Goal: Task Accomplishment & Management: Complete application form

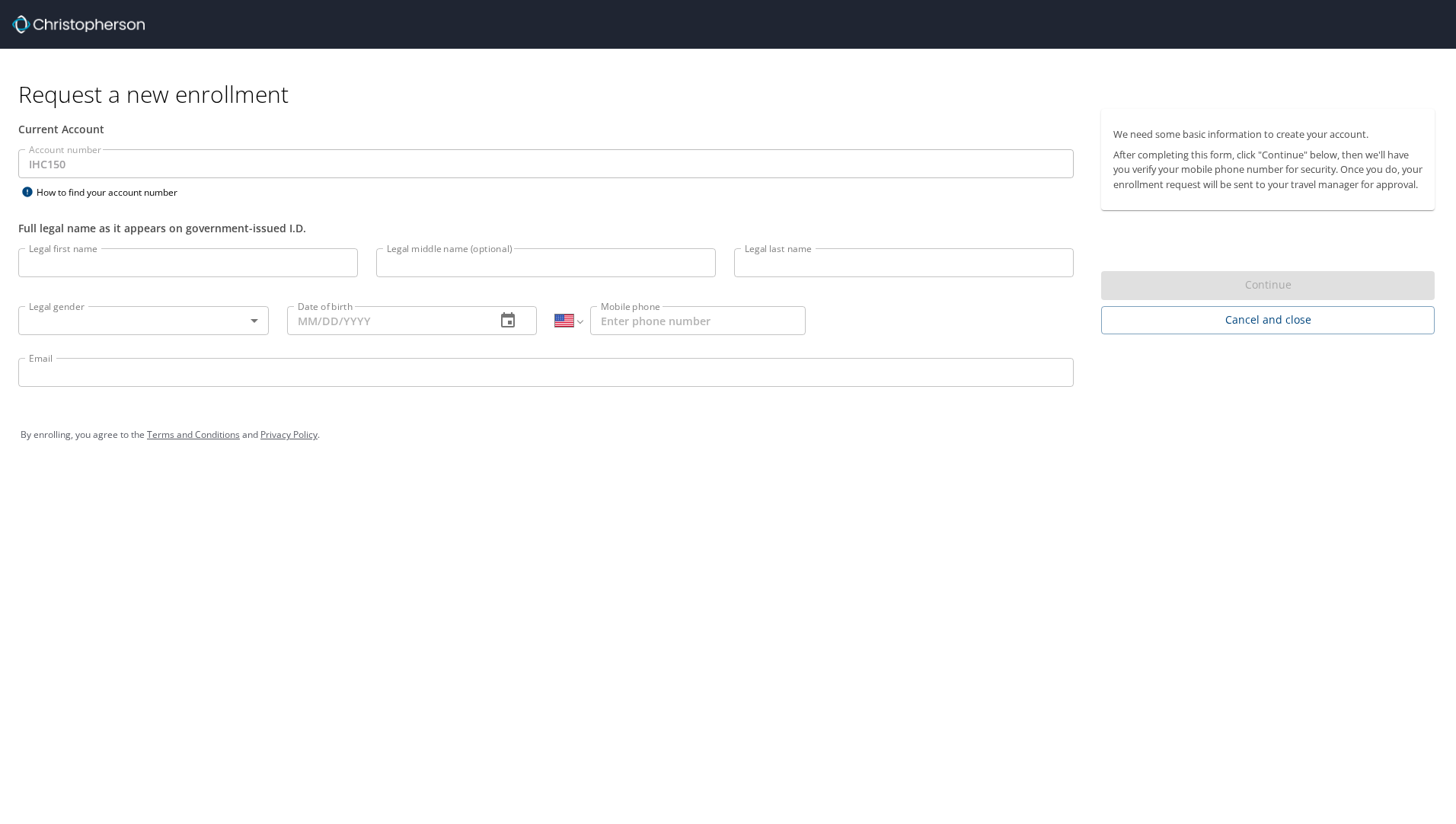
select select "US"
click at [141, 261] on input "Legal first name" at bounding box center [188, 262] width 339 height 29
type input "[PERSON_NAME]"
type input "Pecenkovic"
click at [168, 317] on body "Request a new enrollment Current Account Account number IHC150 Account number H…" at bounding box center [728, 412] width 1456 height 824
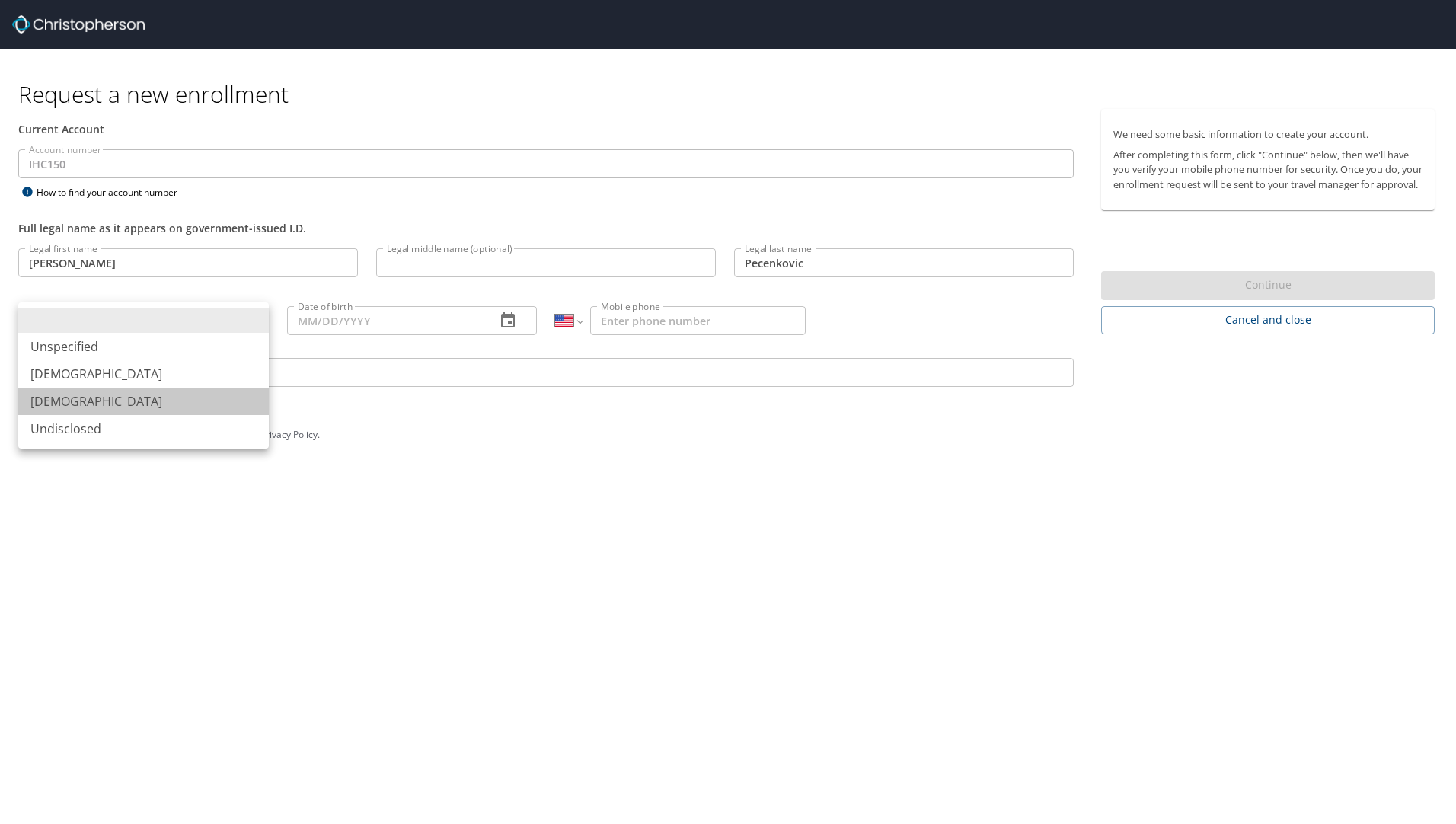
click at [141, 399] on li "[DEMOGRAPHIC_DATA]" at bounding box center [143, 401] width 250 height 27
type input "[DEMOGRAPHIC_DATA]"
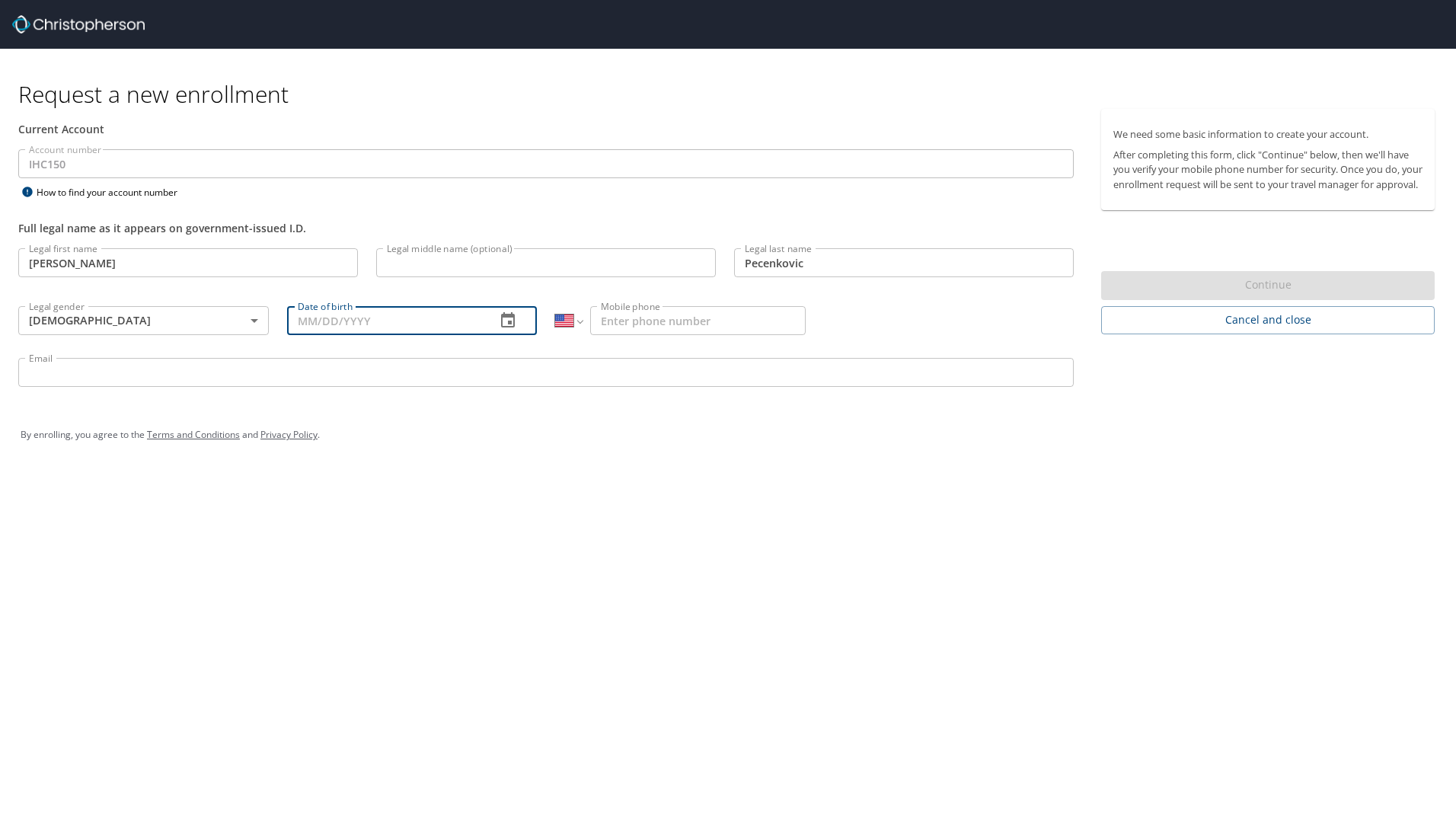
click at [451, 327] on input "Date of birth" at bounding box center [385, 320] width 197 height 29
type input "[DATE]"
click at [664, 323] on input "Mobile phone" at bounding box center [697, 320] width 215 height 29
type input "[PHONE_NUMBER]"
click at [457, 369] on input "Email" at bounding box center [546, 372] width 1055 height 29
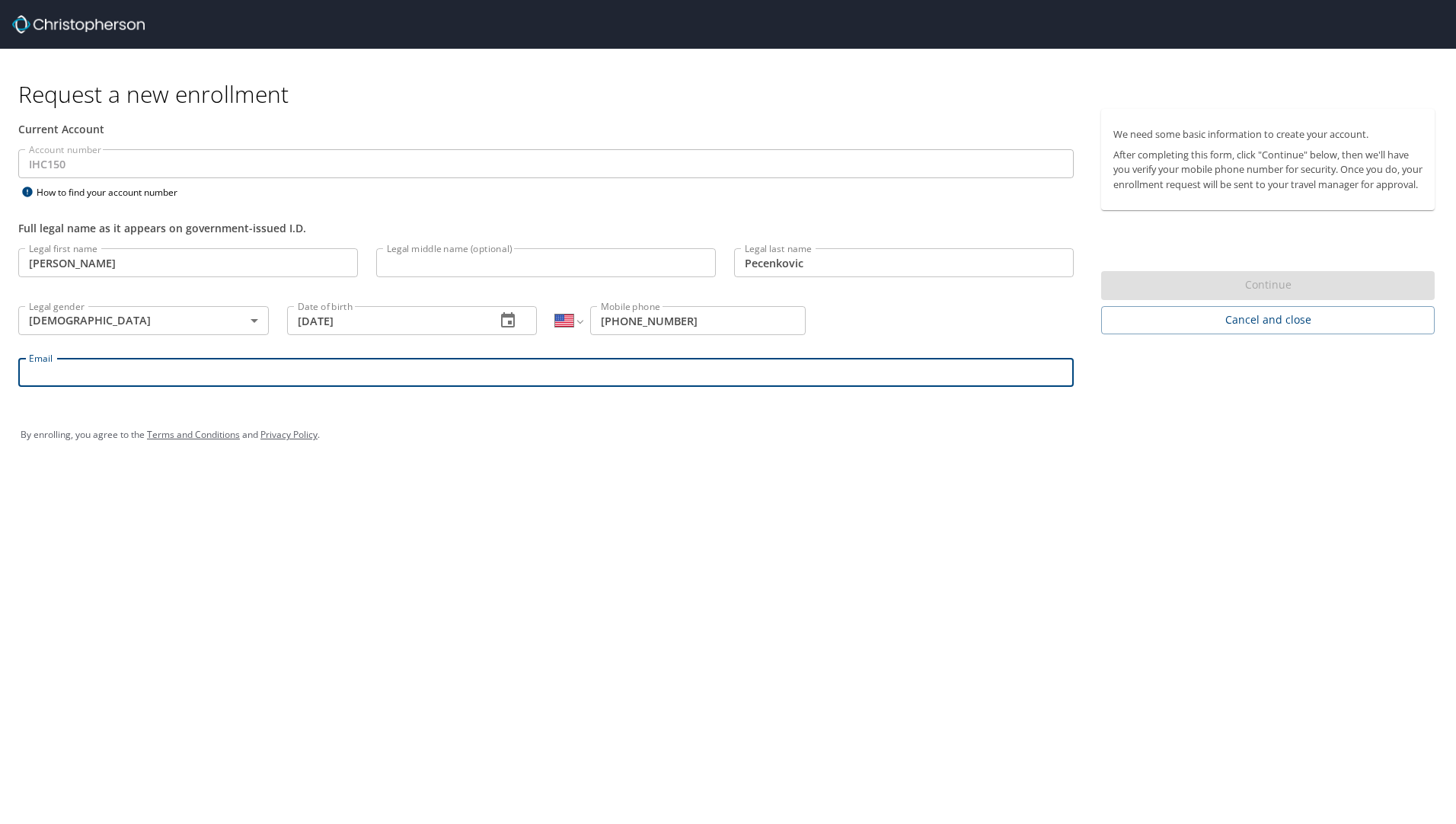
type input "[PERSON_NAME][EMAIL_ADDRESS][DOMAIN_NAME]"
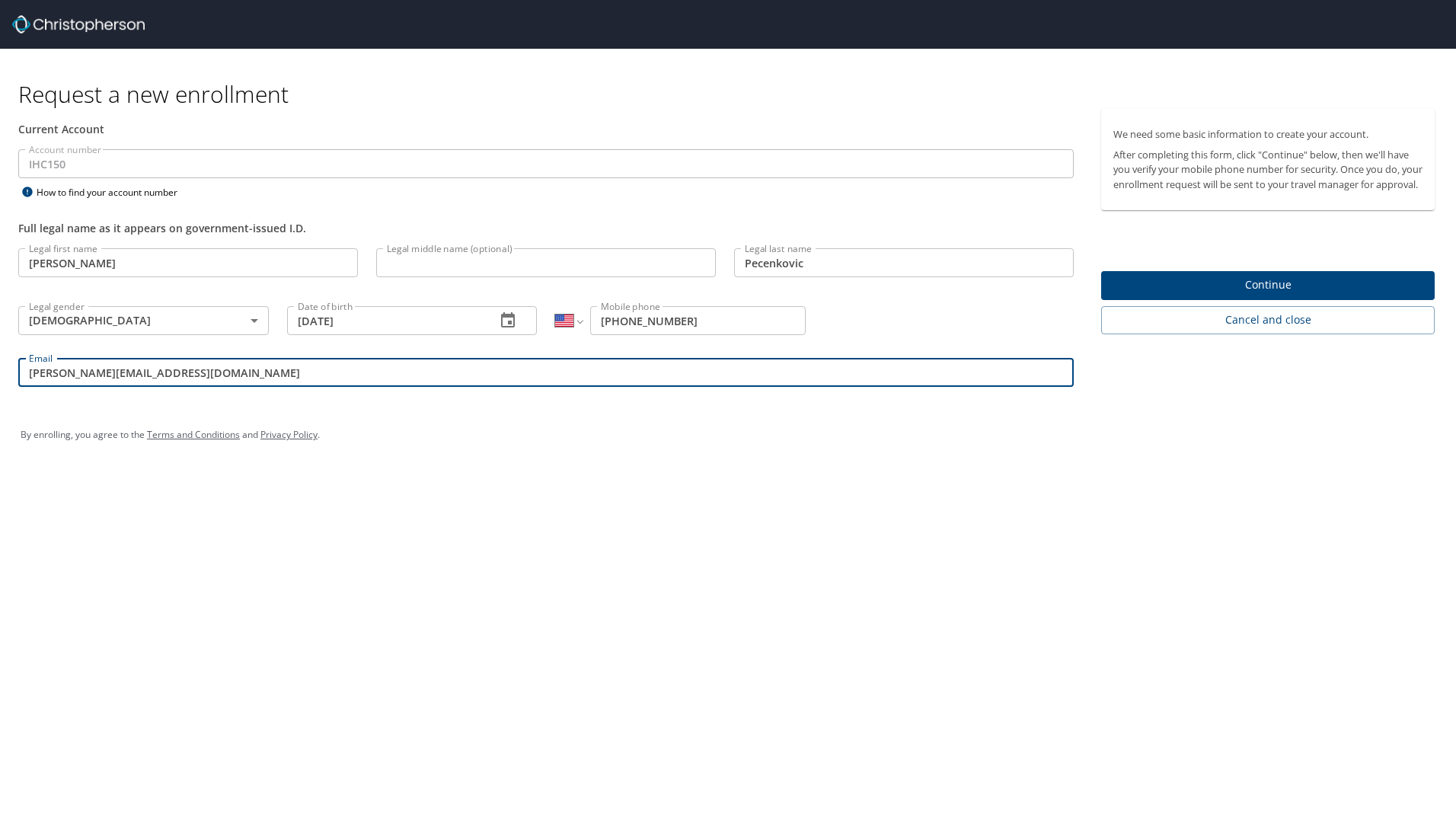
click at [1156, 295] on span "Continue" at bounding box center [1268, 285] width 309 height 19
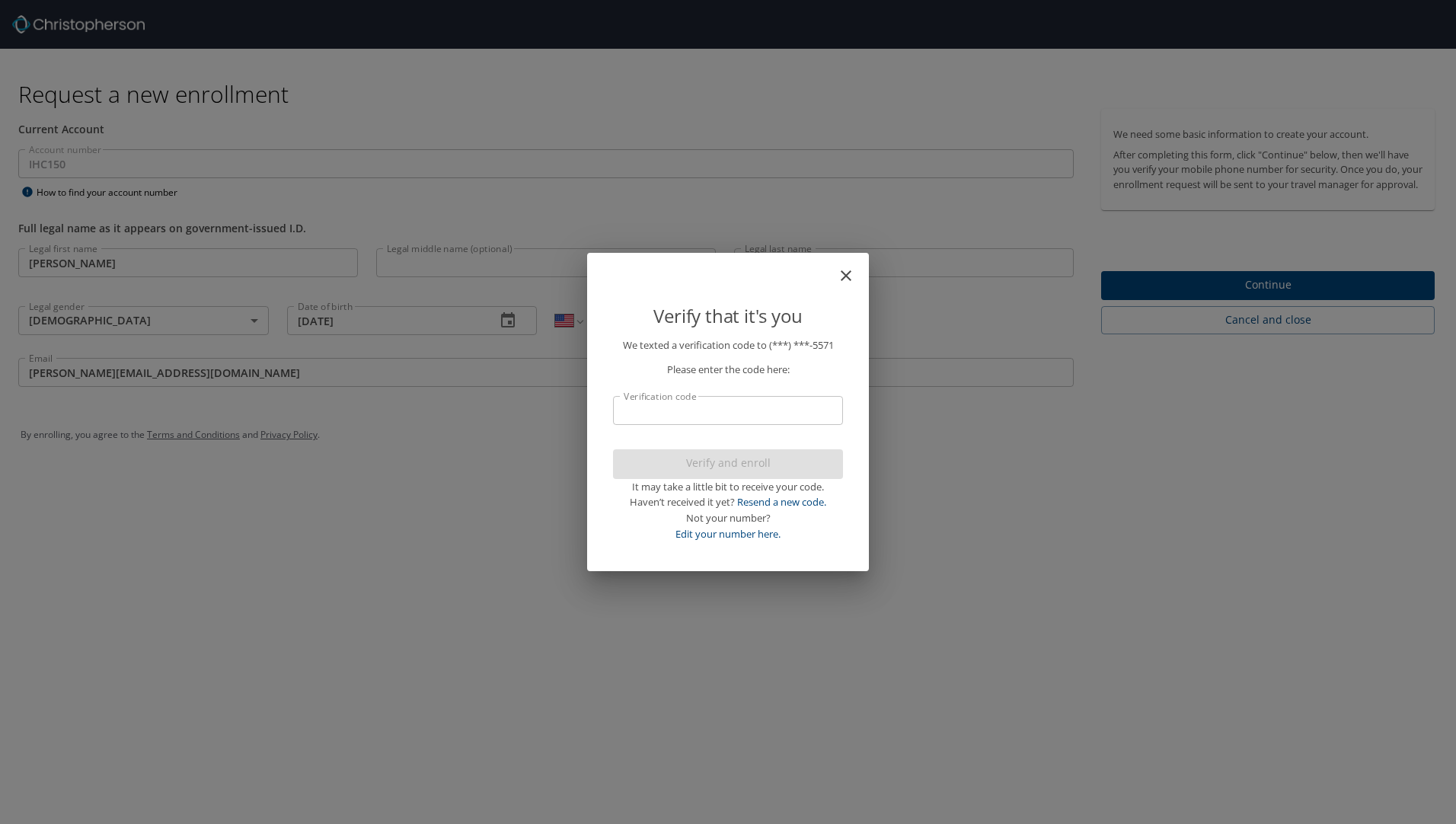
click at [753, 409] on input "Verification code" at bounding box center [727, 410] width 230 height 29
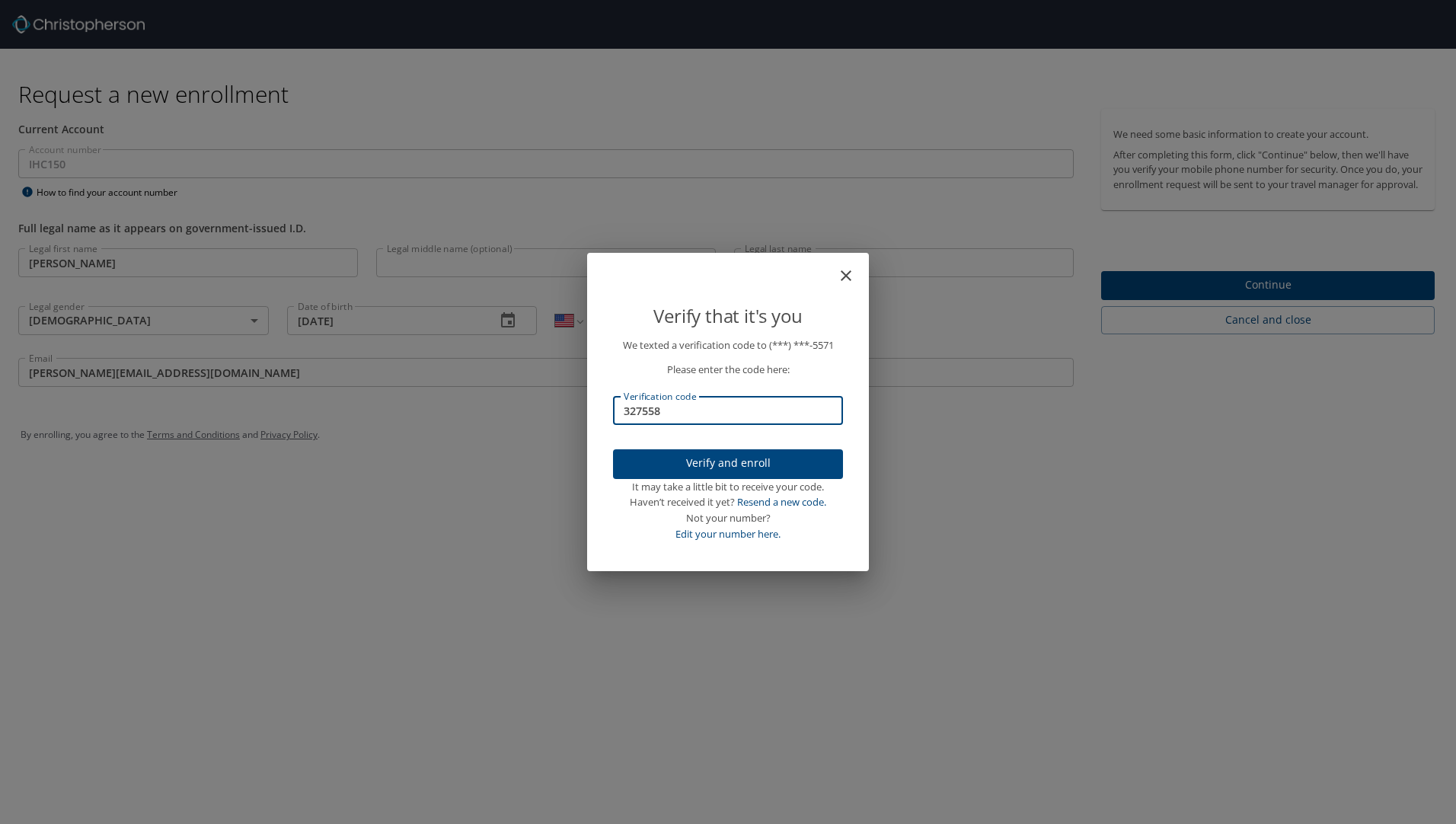
type input "327558"
click at [734, 463] on span "Verify and enroll" at bounding box center [728, 463] width 206 height 19
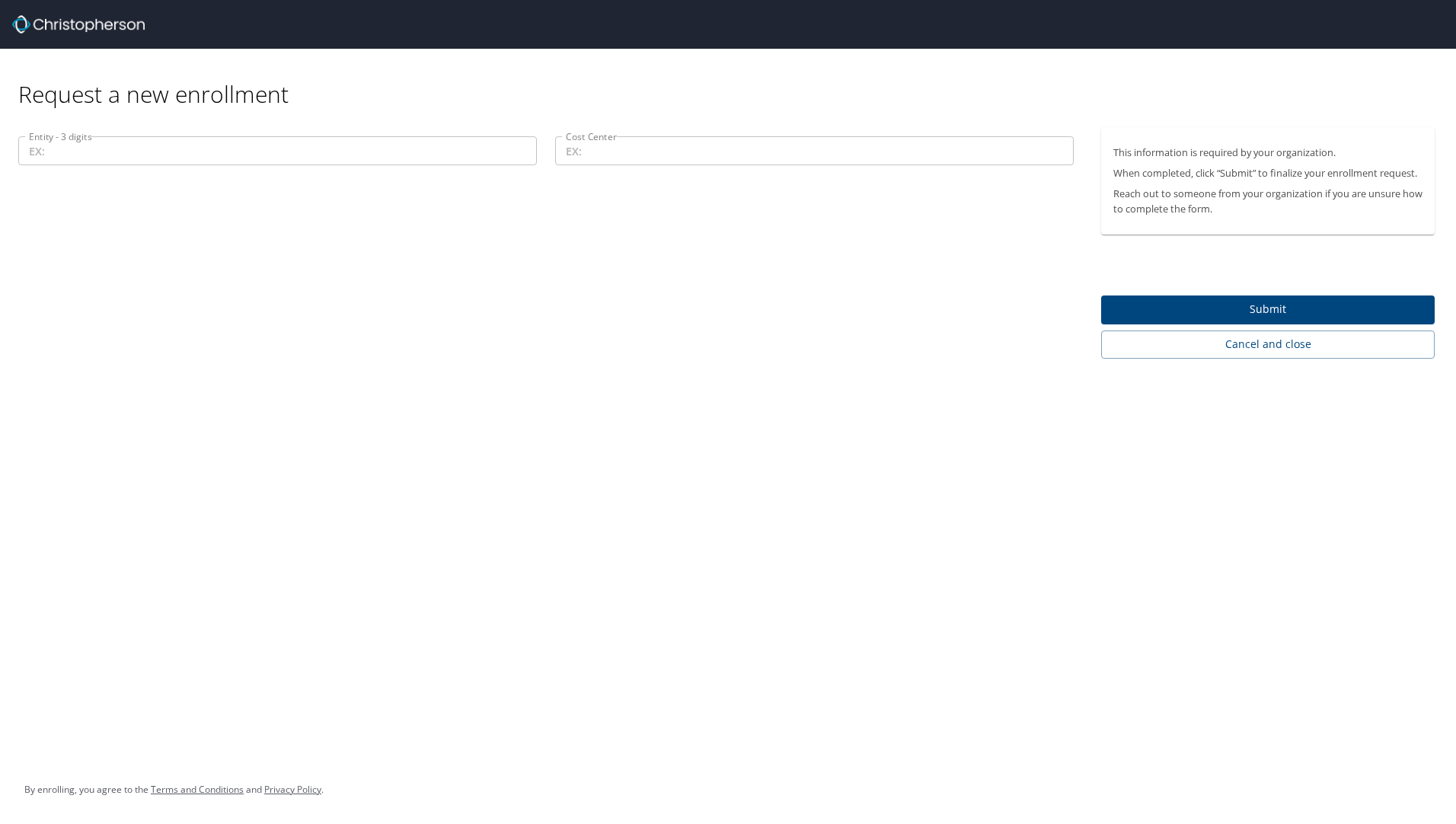
click at [1043, 705] on div "Request a new enrollment Entity - 3 digits Entity - 3 digits Cost Center Cost C…" at bounding box center [728, 412] width 1456 height 824
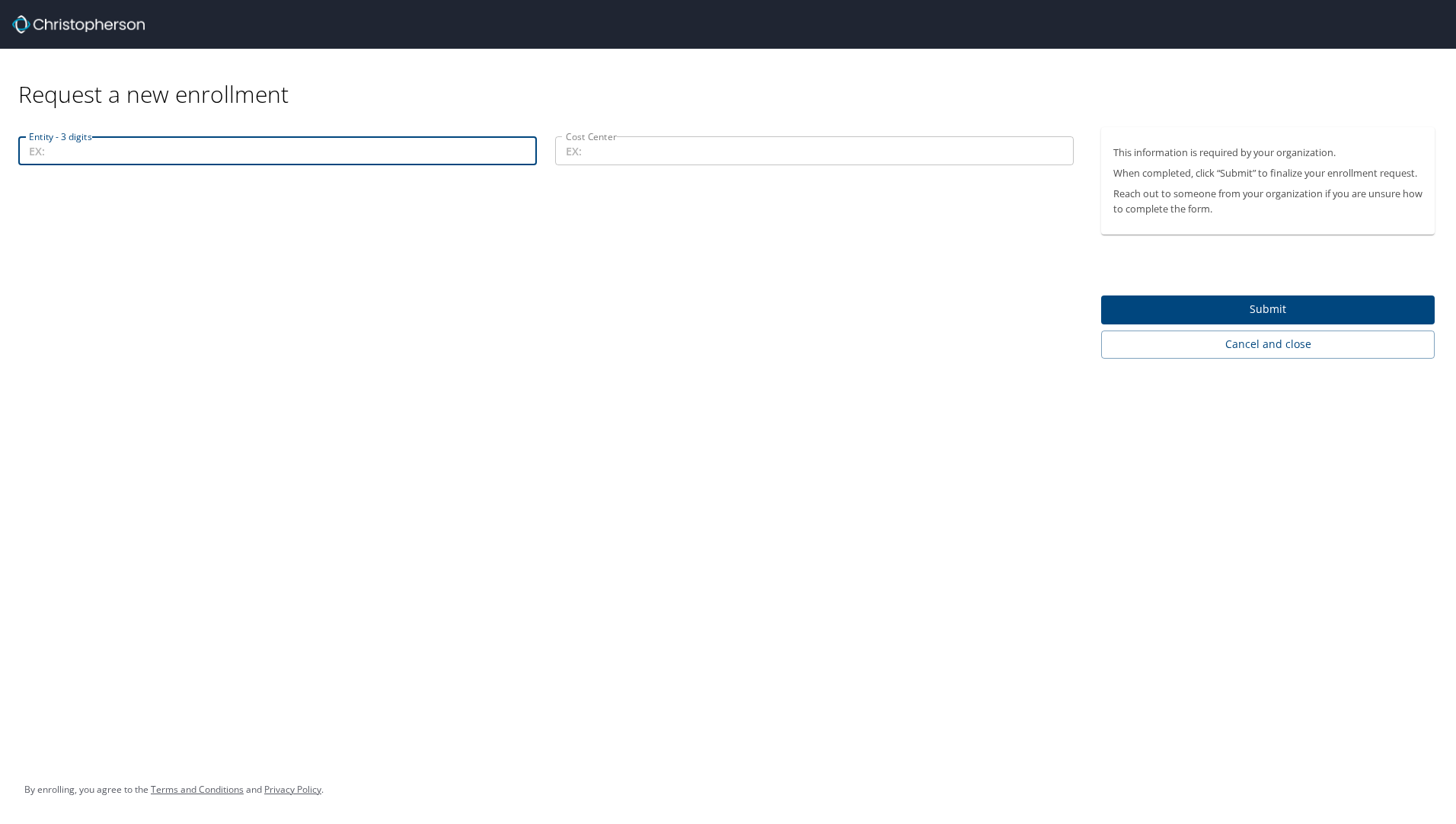
click at [440, 148] on input "Entity - 3 digits" at bounding box center [277, 150] width 518 height 29
